Goal: Entertainment & Leisure: Browse casually

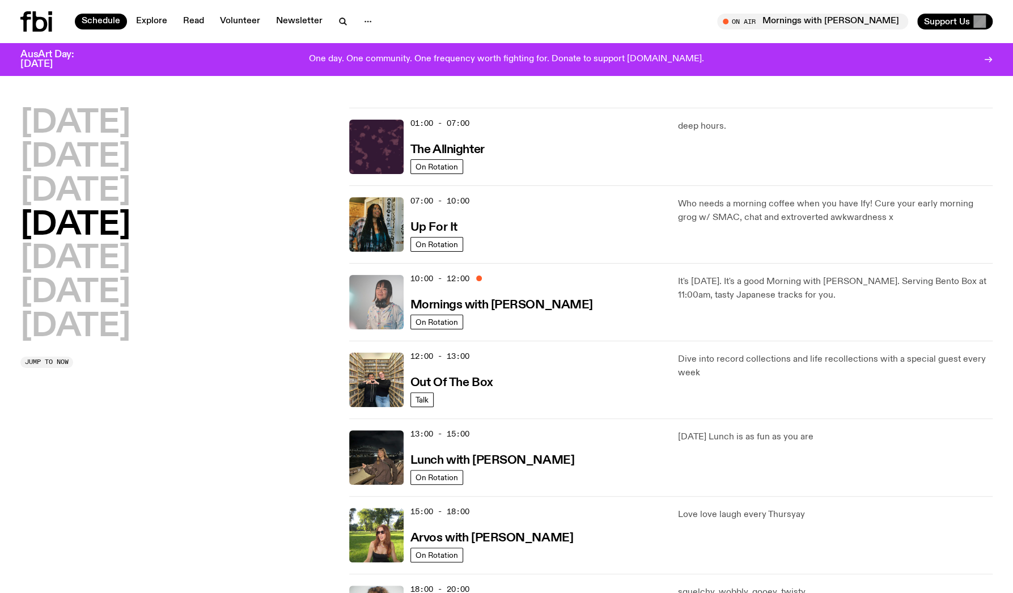
click at [376, 302] on img at bounding box center [376, 302] width 54 height 54
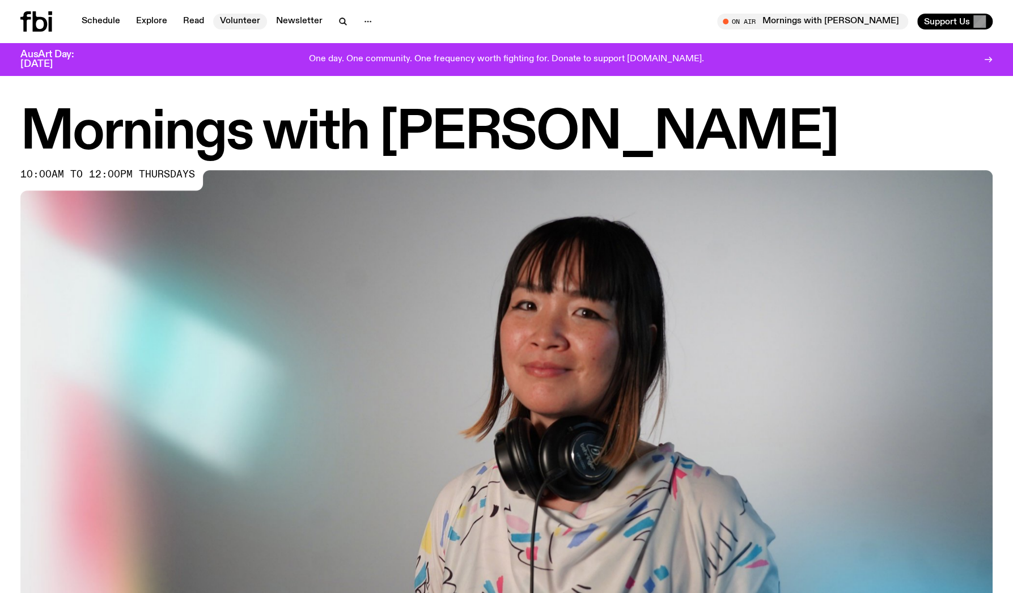
click at [238, 20] on link "Volunteer" at bounding box center [240, 22] width 54 height 16
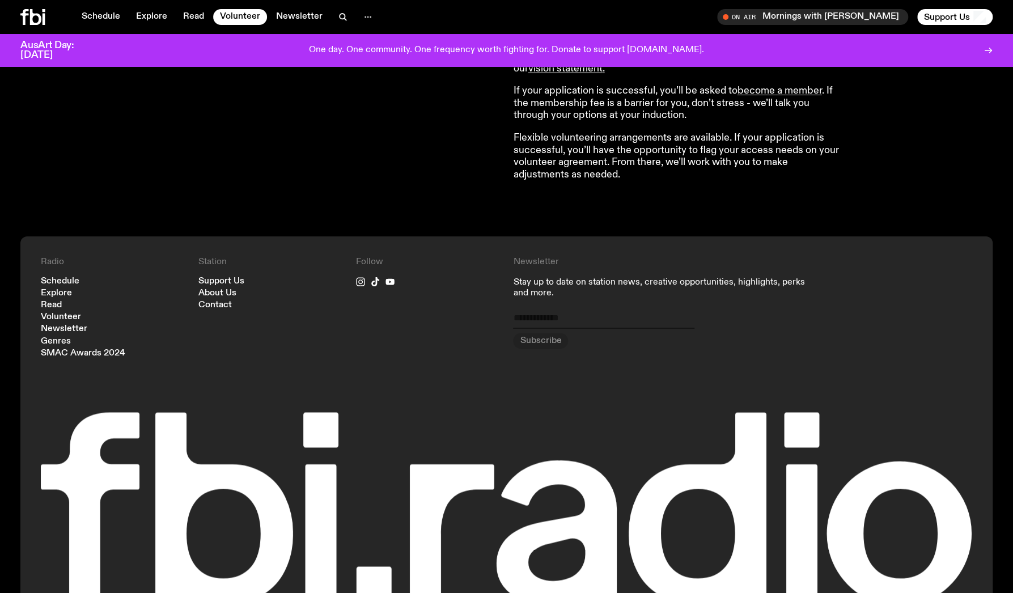
scroll to position [1073, 0]
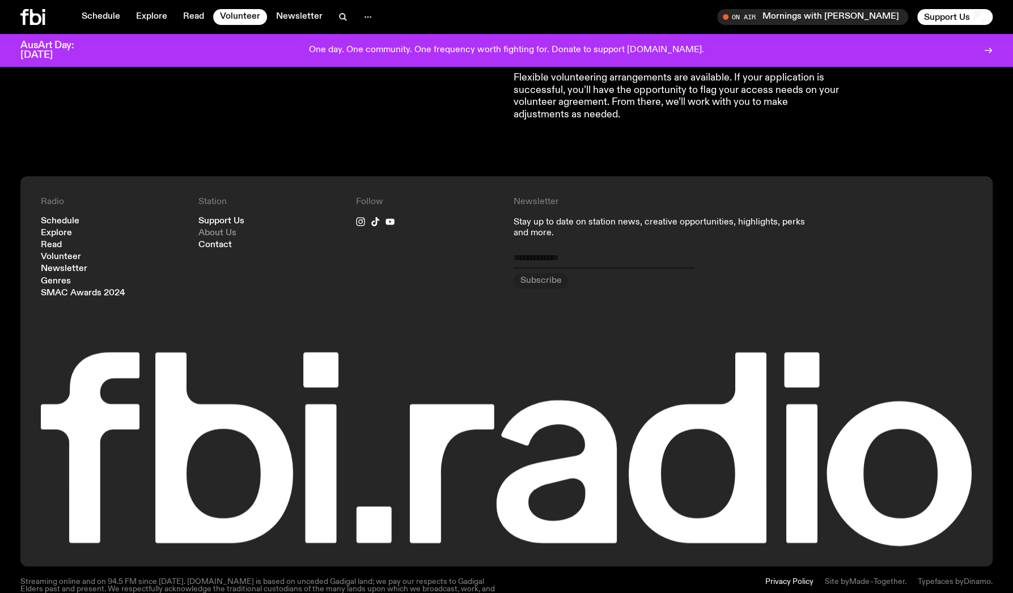
click at [227, 232] on link "About Us" at bounding box center [217, 233] width 38 height 8
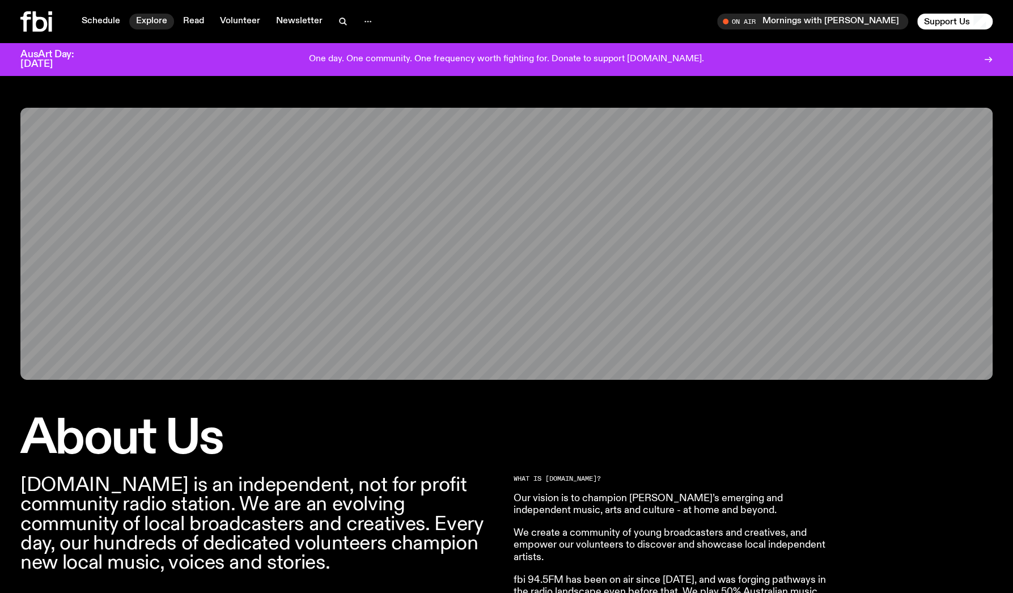
click at [146, 22] on link "Explore" at bounding box center [151, 22] width 45 height 16
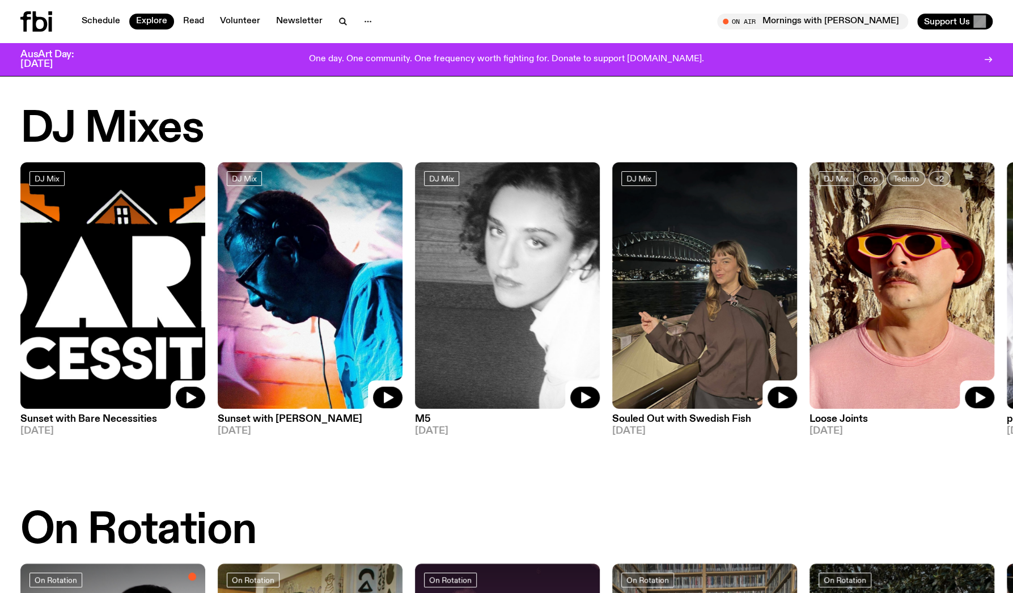
drag, startPoint x: 354, startPoint y: 467, endPoint x: 186, endPoint y: 473, distance: 167.8
click at [891, 299] on img at bounding box center [901, 285] width 185 height 246
click at [314, 301] on img at bounding box center [310, 285] width 185 height 246
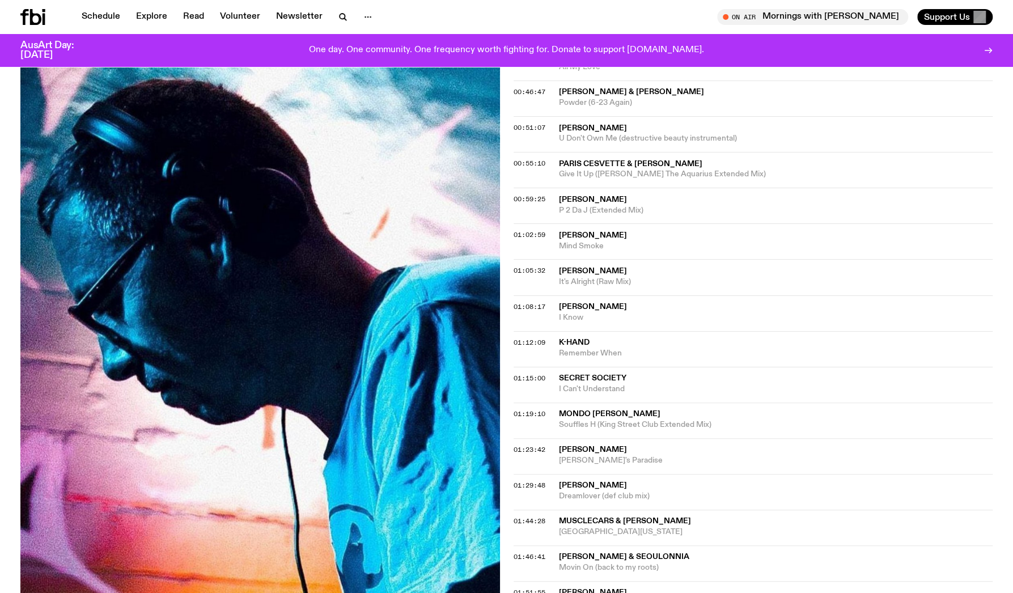
scroll to position [790, 0]
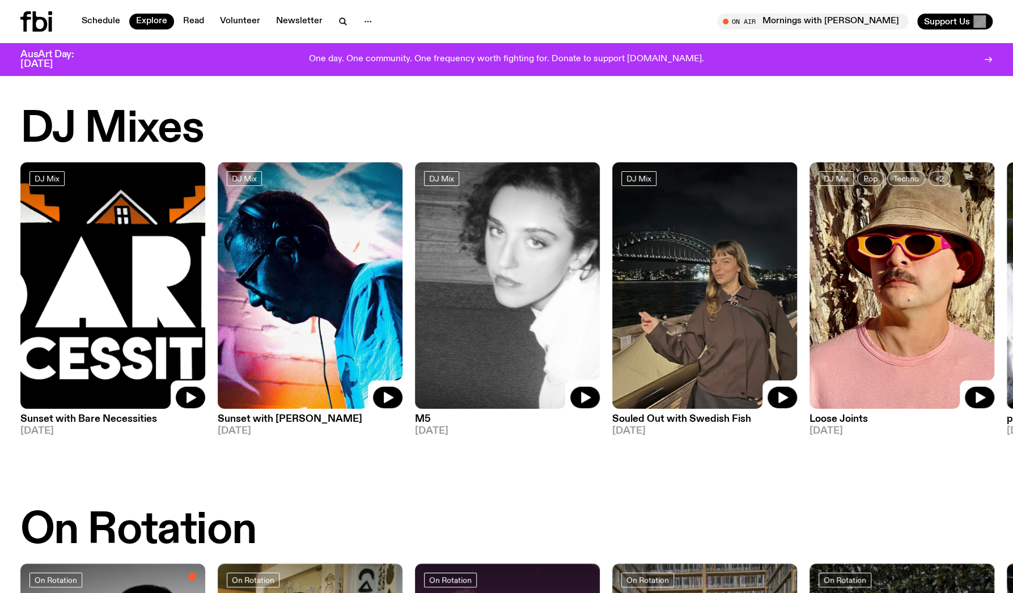
click at [678, 301] on img at bounding box center [704, 285] width 185 height 246
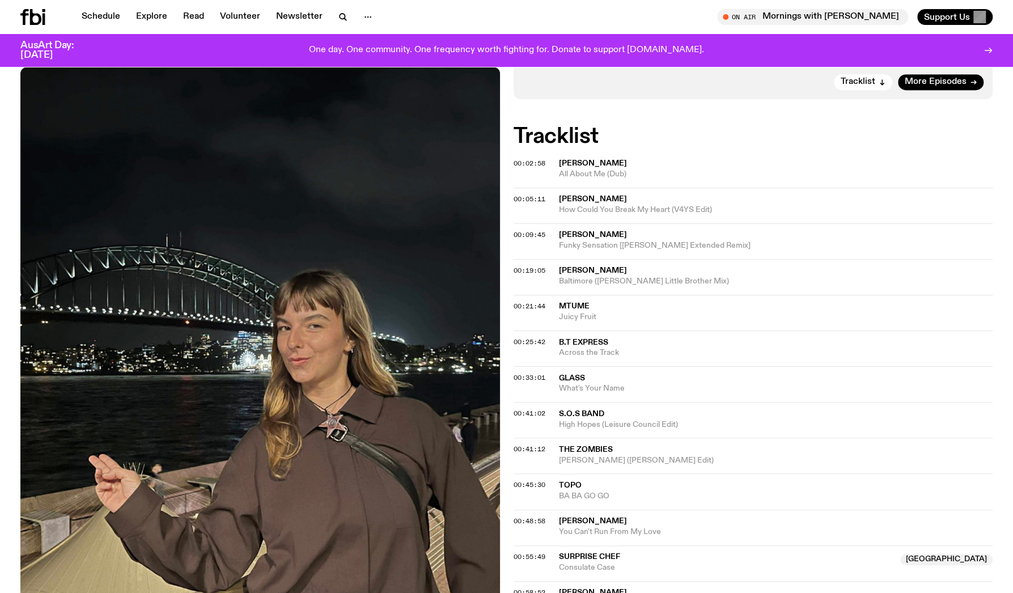
scroll to position [162, 0]
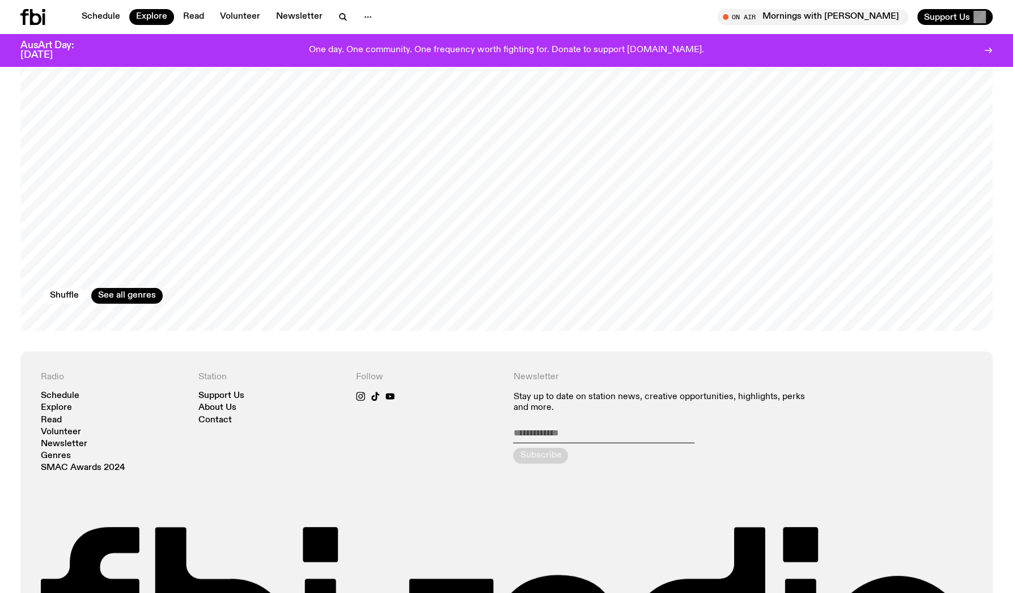
scroll to position [2089, 0]
